Goal: Information Seeking & Learning: Learn about a topic

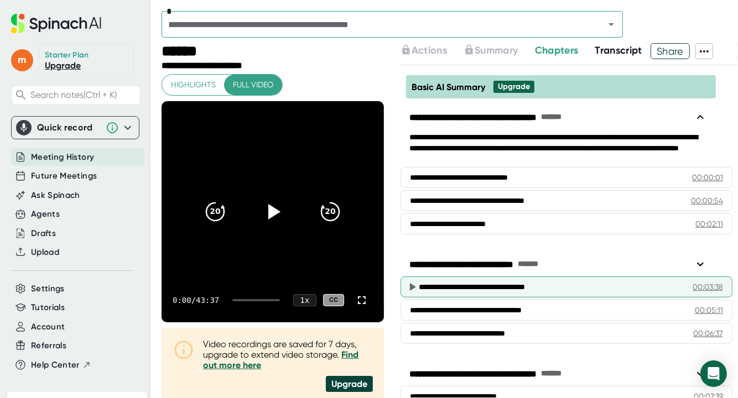
click at [536, 288] on div "**********" at bounding box center [543, 287] width 248 height 11
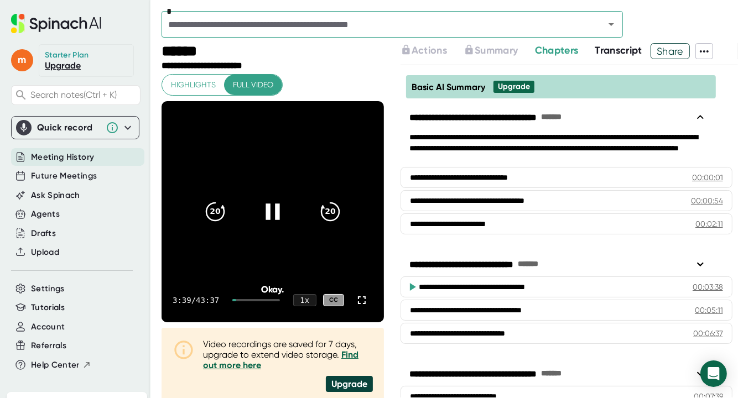
click at [272, 210] on icon at bounding box center [273, 212] width 14 height 16
click at [631, 50] on span "Transcript" at bounding box center [619, 50] width 48 height 12
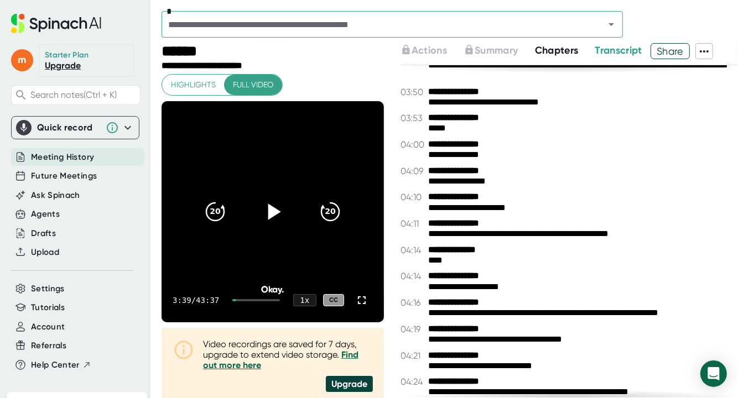
scroll to position [1715, 0]
